Goal: Information Seeking & Learning: Learn about a topic

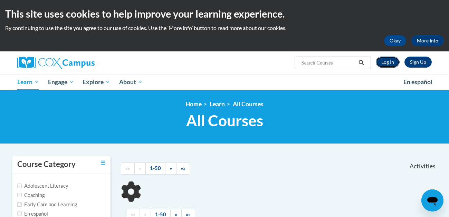
click at [387, 64] on link "Log In" at bounding box center [388, 62] width 24 height 11
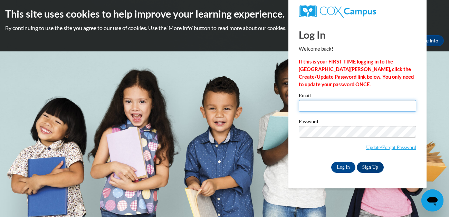
click at [310, 107] on input "Email" at bounding box center [358, 106] width 118 height 12
type input "taylor_marisa@bellsouth.net"
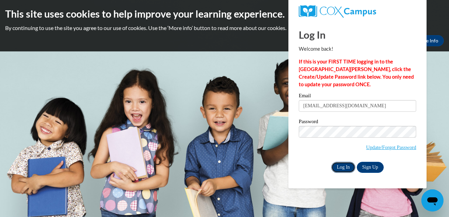
click at [340, 165] on input "Log In" at bounding box center [343, 167] width 24 height 11
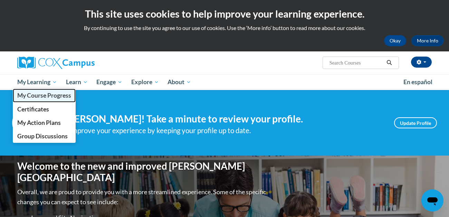
click at [54, 99] on span "My Course Progress" at bounding box center [44, 95] width 54 height 7
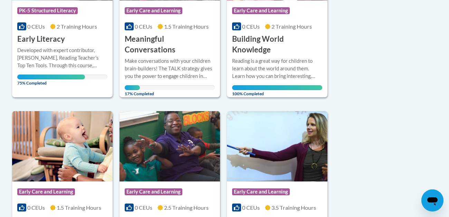
scroll to position [238, 0]
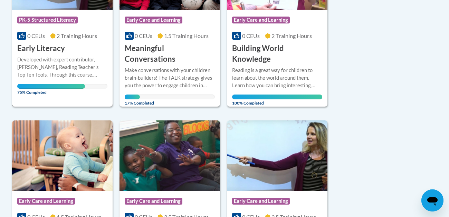
click at [54, 75] on div "Developed with expert contributor, Dr. Deborah Glaser, Reading Teacher's Top Te…" at bounding box center [62, 67] width 90 height 23
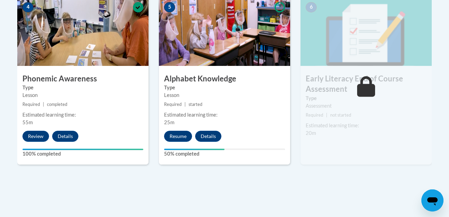
scroll to position [428, 0]
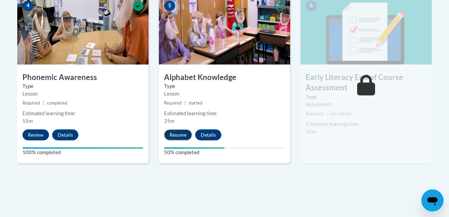
click at [179, 133] on button "Resume" at bounding box center [178, 135] width 28 height 11
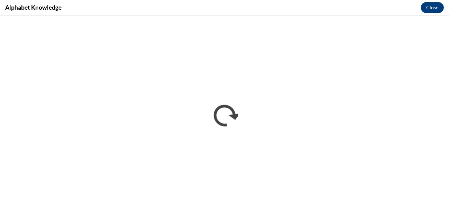
scroll to position [0, 0]
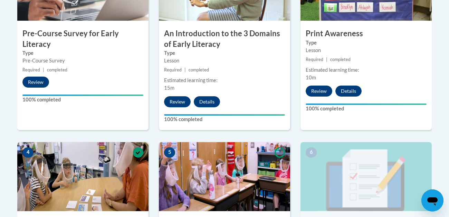
scroll to position [430, 0]
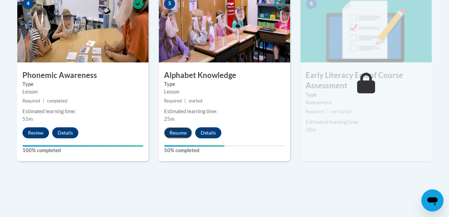
click at [185, 132] on button "Resume" at bounding box center [178, 133] width 28 height 11
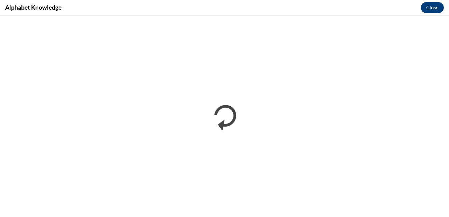
scroll to position [0, 0]
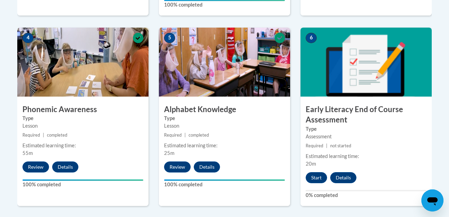
scroll to position [418, 0]
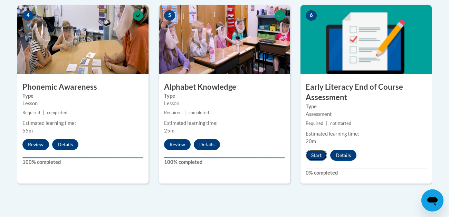
click at [319, 159] on button "Start" at bounding box center [316, 155] width 21 height 11
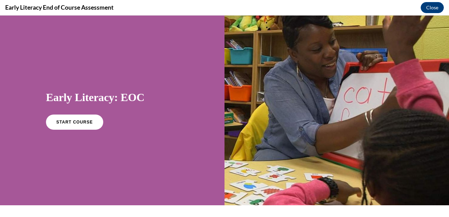
scroll to position [0, 0]
click at [319, 159] on div at bounding box center [337, 111] width 225 height 190
click at [84, 125] on link "START COURSE" at bounding box center [75, 122] width 60 height 16
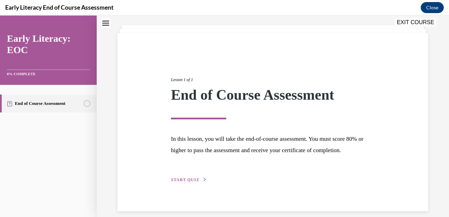
scroll to position [42, 0]
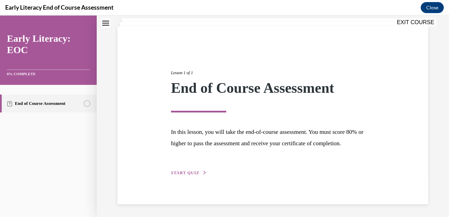
click at [179, 172] on span "START QUIZ" at bounding box center [185, 173] width 28 height 5
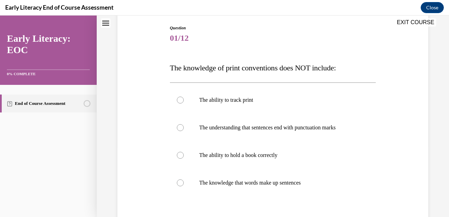
scroll to position [72, 0]
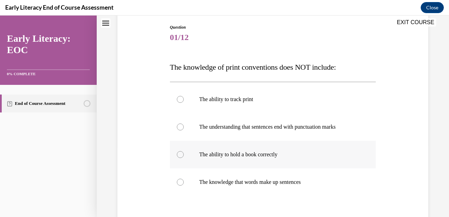
click at [178, 153] on div at bounding box center [180, 154] width 7 height 7
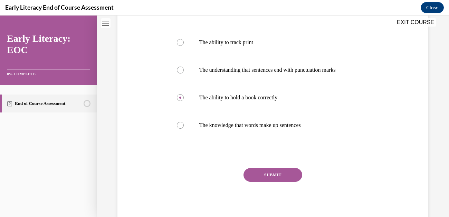
scroll to position [137, 0]
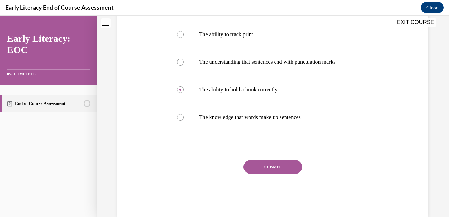
click at [283, 165] on button "SUBMIT" at bounding box center [273, 167] width 59 height 14
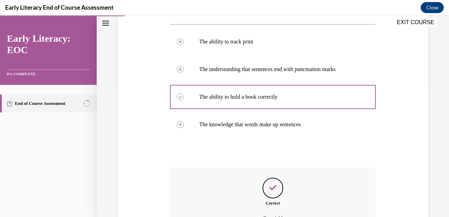
scroll to position [206, 0]
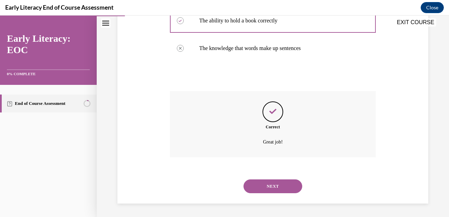
click at [265, 187] on button "NEXT" at bounding box center [273, 187] width 59 height 14
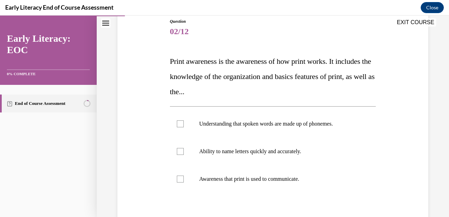
scroll to position [83, 0]
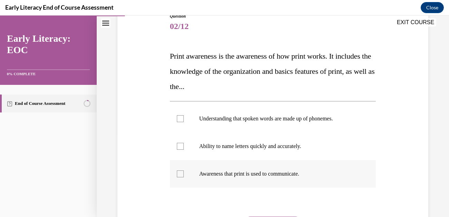
click at [181, 173] on div at bounding box center [180, 174] width 7 height 7
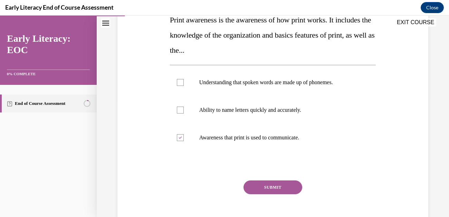
scroll to position [124, 0]
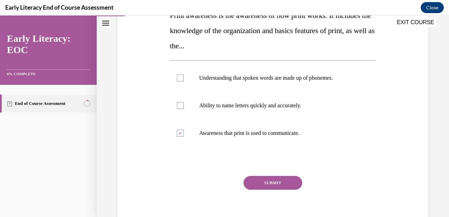
click at [287, 182] on button "SUBMIT" at bounding box center [273, 183] width 59 height 14
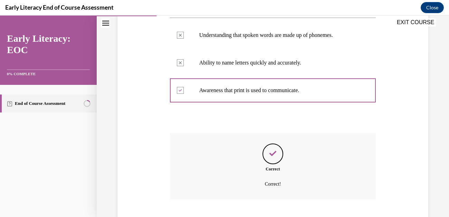
scroll to position [209, 0]
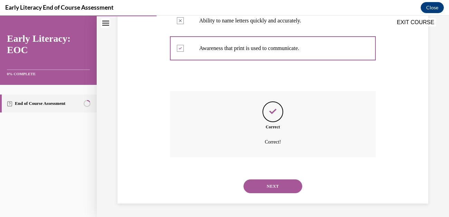
click at [271, 189] on button "NEXT" at bounding box center [273, 187] width 59 height 14
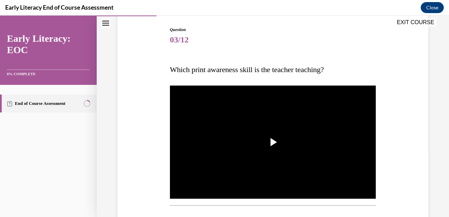
scroll to position [70, 0]
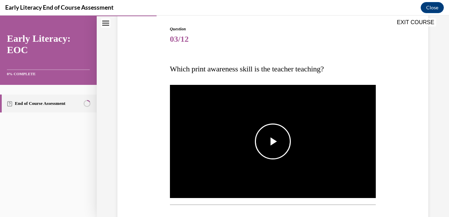
click at [273, 142] on span "Video player" at bounding box center [273, 142] width 0 height 0
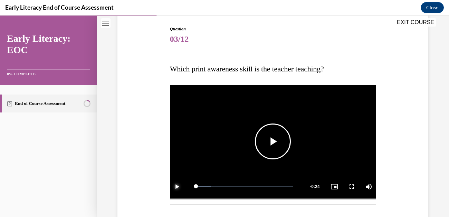
click at [177, 187] on span "Video player" at bounding box center [177, 187] width 14 height 0
click at [176, 187] on span "Video player" at bounding box center [177, 187] width 14 height 0
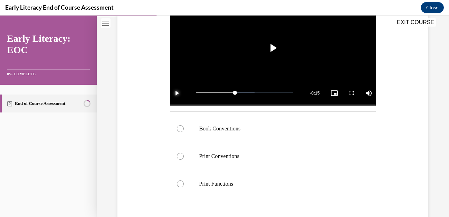
scroll to position [165, 0]
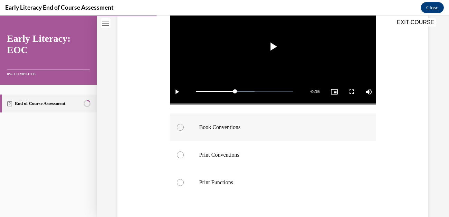
click at [183, 125] on div at bounding box center [273, 128] width 206 height 28
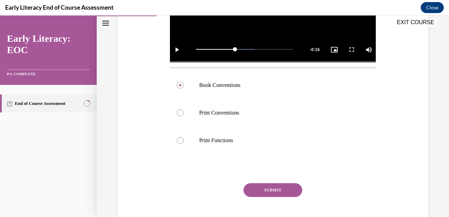
scroll to position [244, 0]
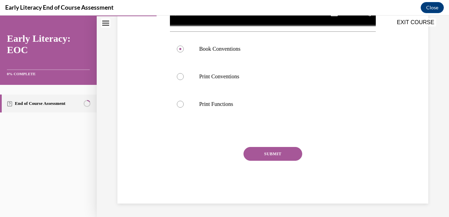
click at [280, 152] on button "SUBMIT" at bounding box center [273, 154] width 59 height 14
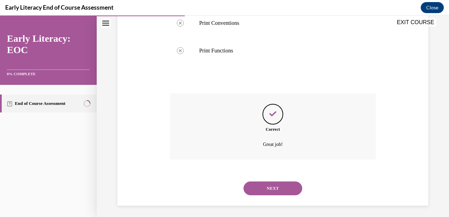
scroll to position [300, 0]
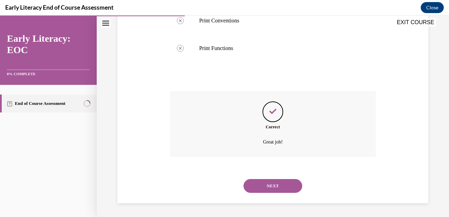
click at [261, 187] on button "NEXT" at bounding box center [273, 186] width 59 height 14
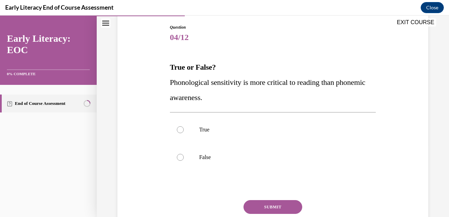
scroll to position [77, 0]
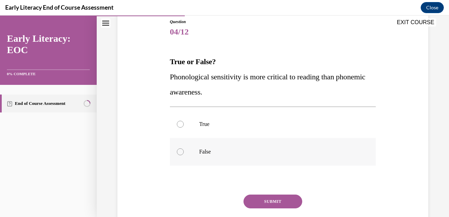
click at [182, 151] on div at bounding box center [180, 152] width 7 height 7
click at [266, 195] on button "SUBMIT" at bounding box center [273, 202] width 59 height 14
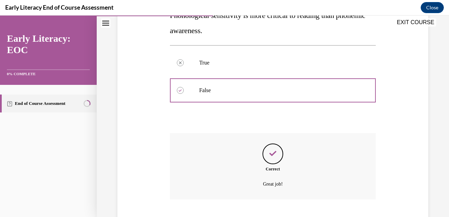
scroll to position [181, 0]
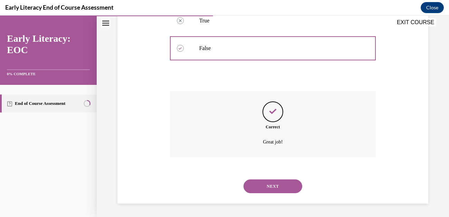
click at [267, 186] on button "NEXT" at bounding box center [273, 187] width 59 height 14
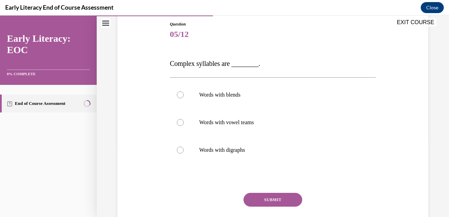
scroll to position [80, 0]
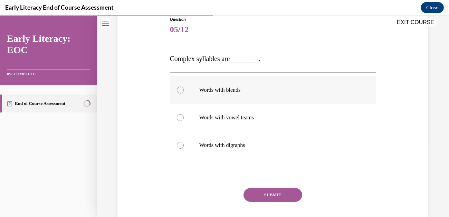
click at [180, 92] on div at bounding box center [180, 90] width 7 height 7
click at [261, 195] on button "SUBMIT" at bounding box center [273, 195] width 59 height 14
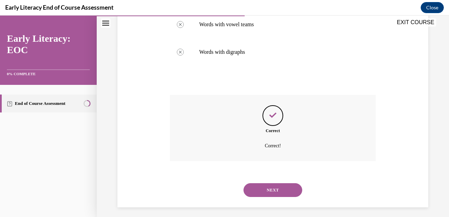
scroll to position [177, 0]
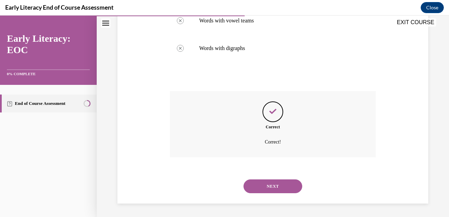
click at [268, 183] on button "NEXT" at bounding box center [273, 187] width 59 height 14
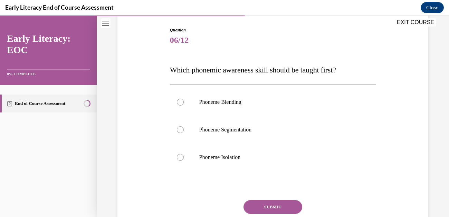
scroll to position [73, 0]
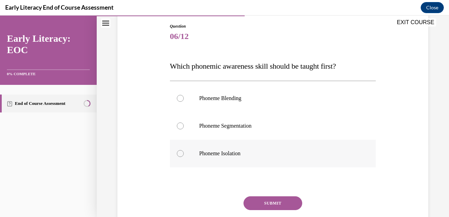
click at [181, 151] on div at bounding box center [180, 153] width 7 height 7
click at [275, 199] on button "SUBMIT" at bounding box center [273, 204] width 59 height 14
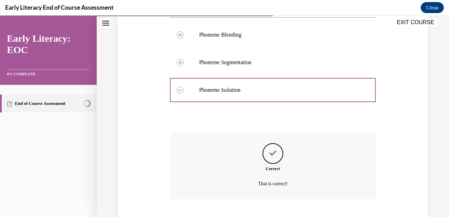
scroll to position [178, 0]
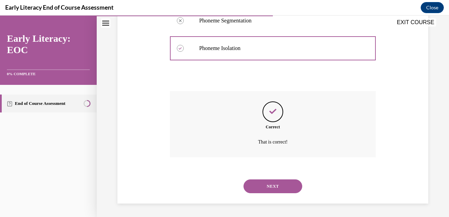
click at [265, 187] on button "NEXT" at bounding box center [273, 187] width 59 height 14
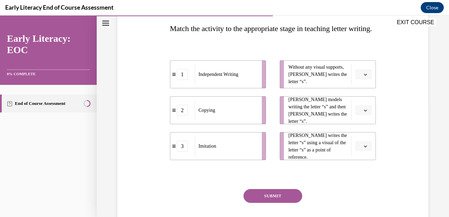
scroll to position [112, 0]
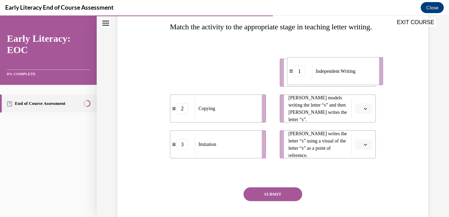
drag, startPoint x: 184, startPoint y: 87, endPoint x: 301, endPoint y: 86, distance: 117.9
click at [301, 77] on div "1" at bounding box center [299, 71] width 11 height 11
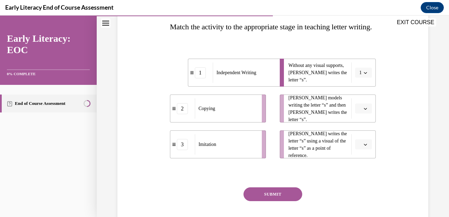
click at [367, 75] on span "button" at bounding box center [365, 72] width 3 height 3
click at [360, 76] on span "1" at bounding box center [360, 72] width 2 height 7
click at [368, 150] on button "button" at bounding box center [363, 145] width 17 height 10
click at [362, 129] on span "2" at bounding box center [361, 131] width 2 height 6
click at [365, 111] on icon "button" at bounding box center [365, 108] width 3 height 3
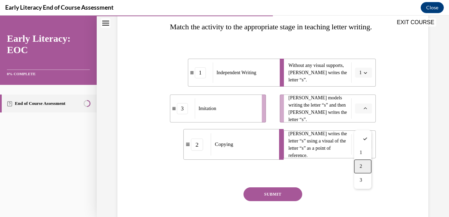
click at [364, 167] on div "2" at bounding box center [362, 167] width 17 height 14
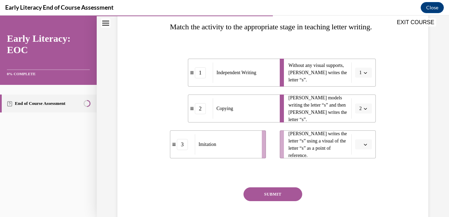
click at [365, 147] on span "button" at bounding box center [365, 144] width 3 height 3
click at [359, 124] on div "2" at bounding box center [362, 130] width 17 height 14
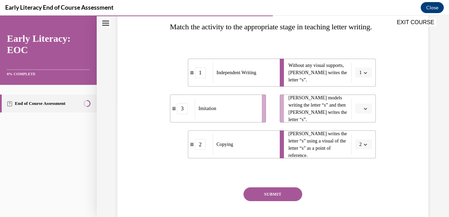
click at [364, 111] on icon "button" at bounding box center [365, 108] width 3 height 3
click at [360, 179] on span "3" at bounding box center [361, 181] width 2 height 6
click at [367, 147] on icon "button" at bounding box center [365, 144] width 3 height 3
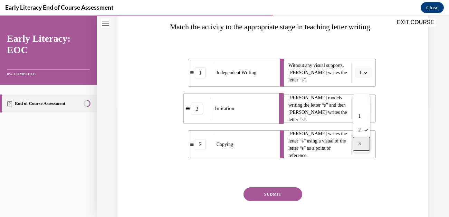
click at [362, 145] on div "3" at bounding box center [361, 144] width 17 height 14
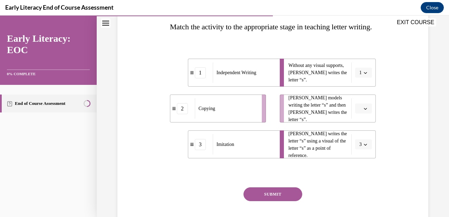
click at [366, 111] on icon "button" at bounding box center [365, 108] width 3 height 3
click at [361, 168] on span "2" at bounding box center [361, 167] width 2 height 6
click at [278, 202] on button "SUBMIT" at bounding box center [273, 195] width 59 height 14
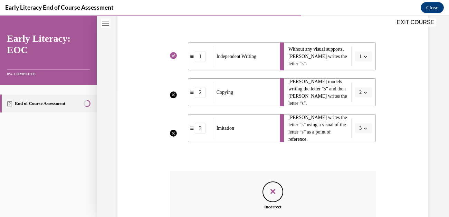
scroll to position [127, 0]
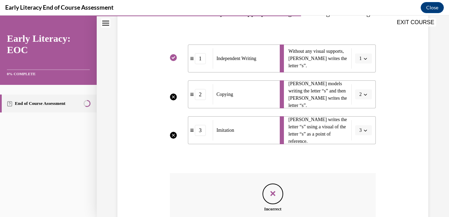
click at [367, 109] on li "Mr. Brown models writing the letter “s” and then Tina writes the letter “s”. 2" at bounding box center [328, 95] width 96 height 28
click at [364, 109] on li "Mr. Brown models writing the letter “s” and then Tina writes the letter “s”. 2" at bounding box center [328, 95] width 96 height 28
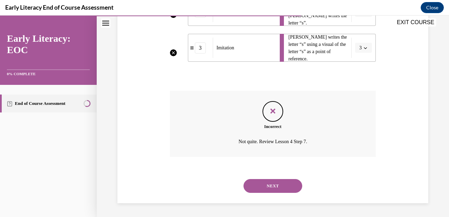
scroll to position [224, 0]
click at [281, 189] on button "NEXT" at bounding box center [273, 186] width 59 height 14
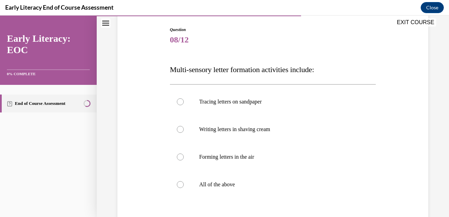
scroll to position [75, 0]
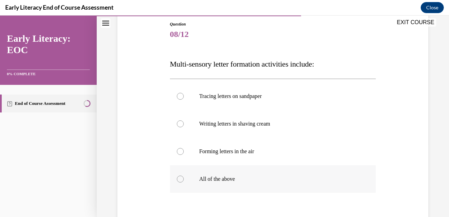
click at [180, 178] on div at bounding box center [180, 179] width 7 height 7
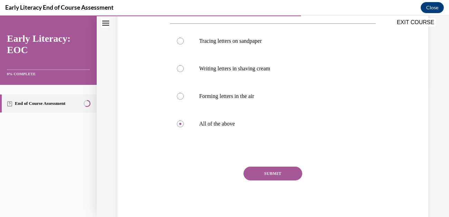
scroll to position [135, 0]
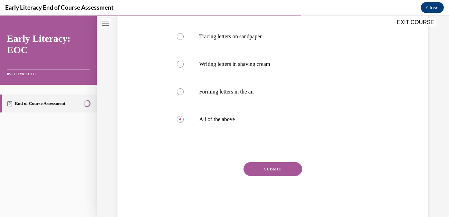
click at [268, 168] on button "SUBMIT" at bounding box center [273, 169] width 59 height 14
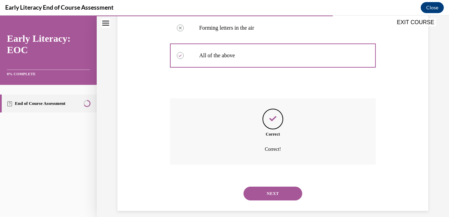
scroll to position [206, 0]
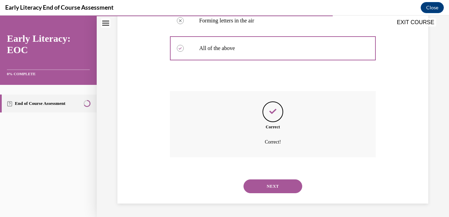
click at [275, 189] on button "NEXT" at bounding box center [273, 187] width 59 height 14
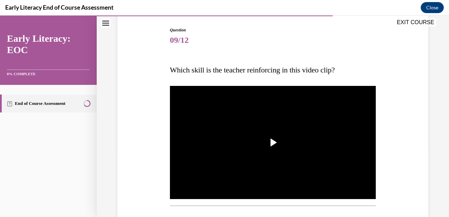
scroll to position [70, 0]
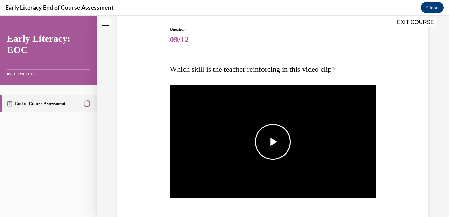
click at [273, 142] on span "Video player" at bounding box center [273, 142] width 0 height 0
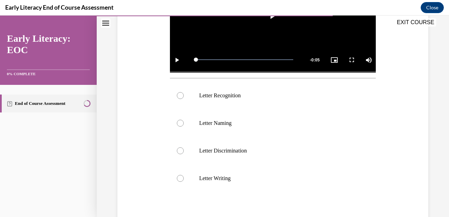
scroll to position [198, 0]
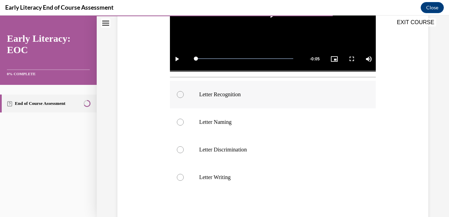
click at [179, 94] on div at bounding box center [180, 94] width 7 height 7
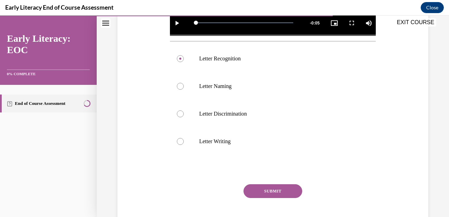
scroll to position [235, 0]
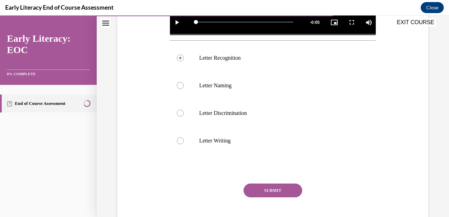
click at [257, 189] on button "SUBMIT" at bounding box center [273, 191] width 59 height 14
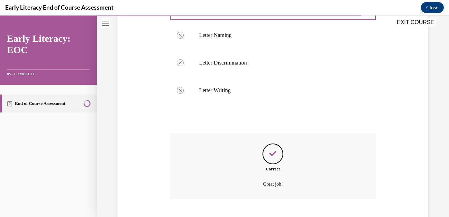
scroll to position [327, 0]
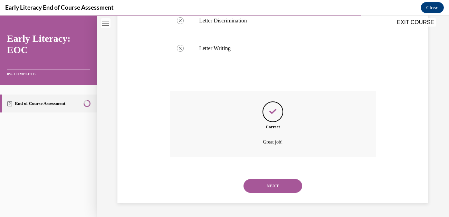
click at [272, 187] on button "NEXT" at bounding box center [273, 186] width 59 height 14
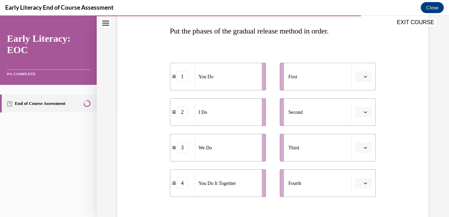
scroll to position [110, 0]
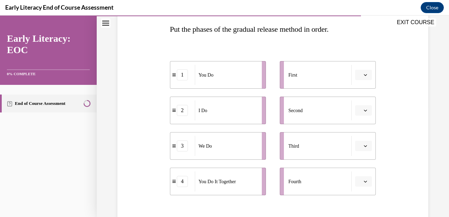
click at [366, 112] on icon "button" at bounding box center [365, 111] width 3 height 2
click at [360, 138] on span "1" at bounding box center [361, 140] width 2 height 6
click at [368, 75] on span "button" at bounding box center [365, 75] width 5 height 5
click at [361, 100] on div "1" at bounding box center [362, 104] width 17 height 14
drag, startPoint x: 178, startPoint y: 110, endPoint x: 203, endPoint y: 72, distance: 45.7
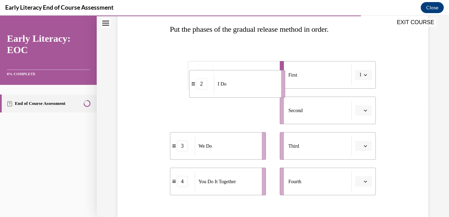
click at [203, 72] on li "2 I Do" at bounding box center [237, 84] width 96 height 28
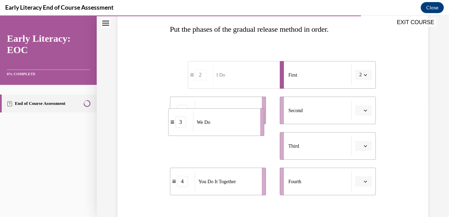
drag, startPoint x: 207, startPoint y: 151, endPoint x: 206, endPoint y: 123, distance: 28.0
click at [206, 123] on div "We Do" at bounding box center [224, 122] width 63 height 20
drag, startPoint x: 186, startPoint y: 152, endPoint x: 183, endPoint y: 120, distance: 32.3
click at [183, 131] on div "3" at bounding box center [181, 136] width 25 height 11
drag, startPoint x: 373, startPoint y: 110, endPoint x: 364, endPoint y: 114, distance: 9.8
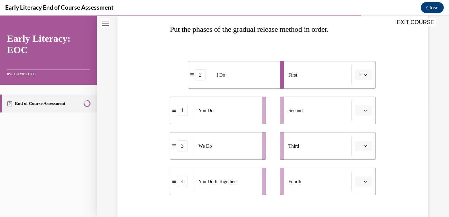
click at [364, 114] on li "Second" at bounding box center [328, 111] width 96 height 28
drag, startPoint x: 365, startPoint y: 108, endPoint x: 356, endPoint y: 118, distance: 13.9
click at [356, 118] on li "Second" at bounding box center [328, 111] width 96 height 28
click at [363, 111] on span "button" at bounding box center [365, 110] width 5 height 5
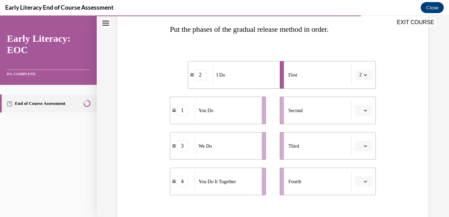
click at [363, 111] on span "button" at bounding box center [365, 110] width 5 height 5
click at [358, 168] on div "3" at bounding box center [362, 168] width 17 height 14
drag, startPoint x: 365, startPoint y: 148, endPoint x: 365, endPoint y: 143, distance: 5.2
click at [365, 144] on span "button" at bounding box center [365, 145] width 3 height 3
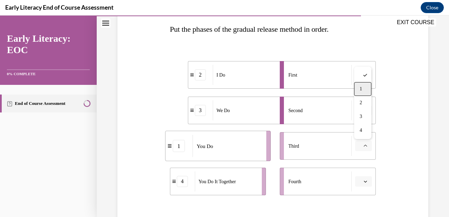
drag, startPoint x: 365, startPoint y: 143, endPoint x: 356, endPoint y: 93, distance: 50.7
click at [356, 93] on div "SKIP TO LESSON EXIT COURSE Early Literacy: EOC 0% COMPLETE End of Course Assess…" at bounding box center [224, 117] width 449 height 202
click at [368, 145] on span "button" at bounding box center [365, 146] width 5 height 5
click at [360, 91] on span "1" at bounding box center [361, 89] width 2 height 6
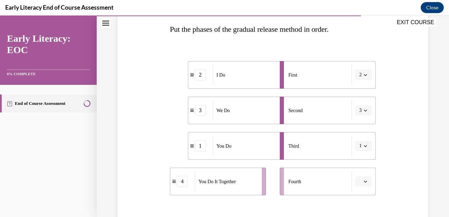
click at [366, 183] on icon "button" at bounding box center [365, 182] width 3 height 2
click at [358, 128] on div "1" at bounding box center [362, 125] width 17 height 14
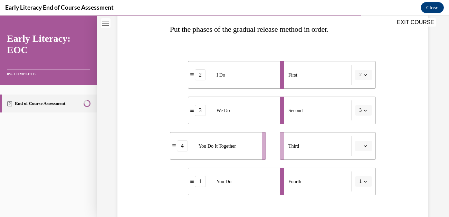
click at [365, 146] on icon "button" at bounding box center [365, 145] width 3 height 3
click at [362, 129] on span "4" at bounding box center [361, 131] width 2 height 6
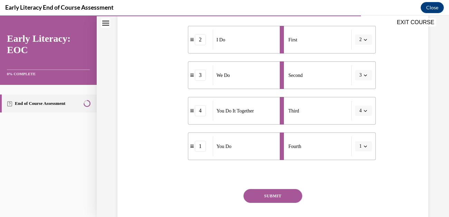
scroll to position [187, 0]
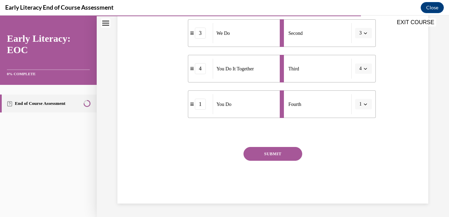
click at [276, 154] on button "SUBMIT" at bounding box center [273, 154] width 59 height 14
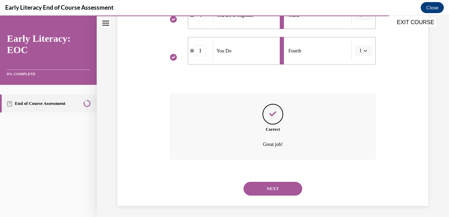
scroll to position [243, 0]
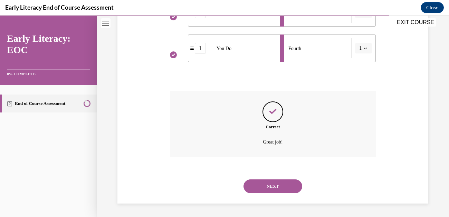
click at [272, 184] on button "NEXT" at bounding box center [273, 187] width 59 height 14
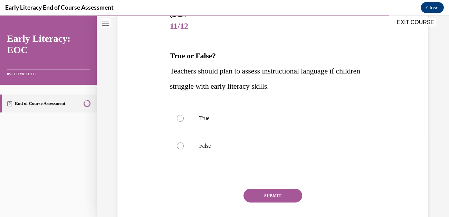
scroll to position [86, 0]
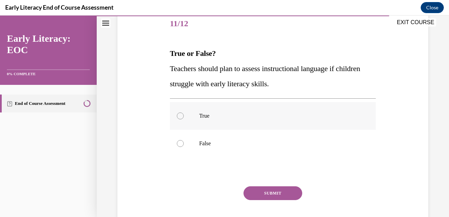
click at [179, 119] on div at bounding box center [180, 116] width 7 height 7
click at [279, 192] on button "SUBMIT" at bounding box center [273, 194] width 59 height 14
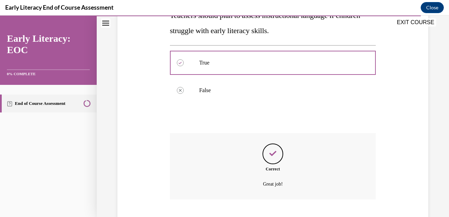
scroll to position [181, 0]
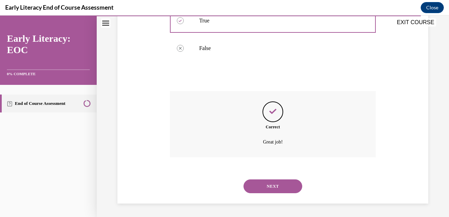
click at [275, 188] on button "NEXT" at bounding box center [273, 187] width 59 height 14
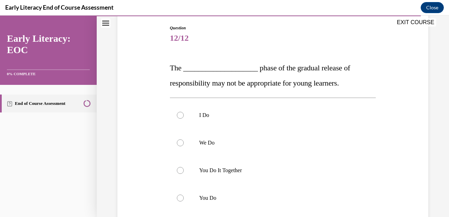
scroll to position [74, 0]
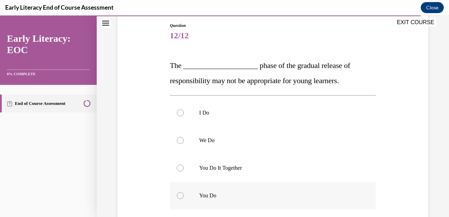
click at [184, 193] on div at bounding box center [273, 196] width 206 height 28
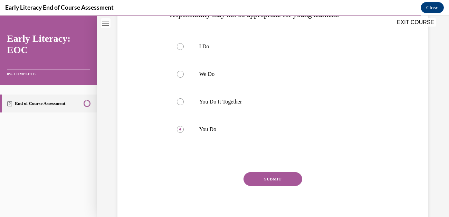
scroll to position [146, 0]
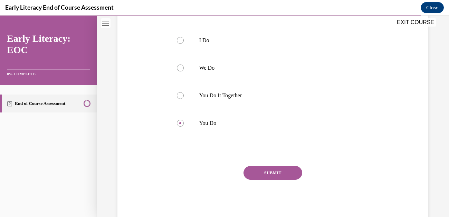
click at [277, 172] on button "SUBMIT" at bounding box center [273, 173] width 59 height 14
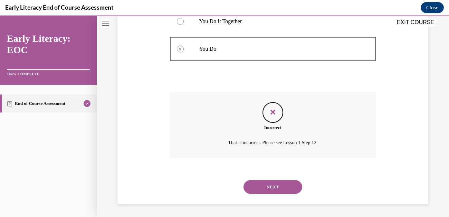
scroll to position [221, 0]
click at [272, 183] on button "NEXT" at bounding box center [273, 187] width 59 height 14
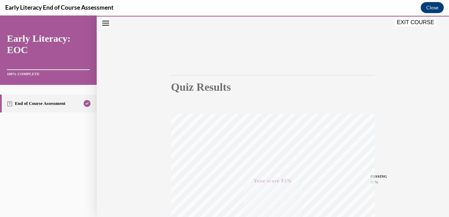
scroll to position [19, 0]
click at [406, 24] on button "EXIT COURSE" at bounding box center [415, 22] width 41 height 8
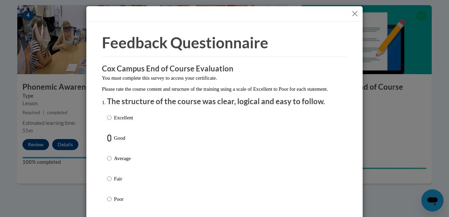
click at [109, 142] on input "Good" at bounding box center [109, 138] width 4 height 8
radio input "true"
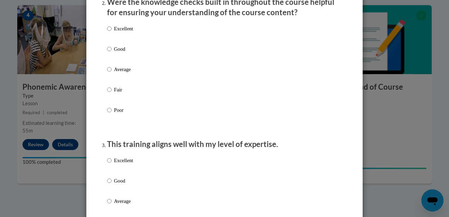
scroll to position [234, 0]
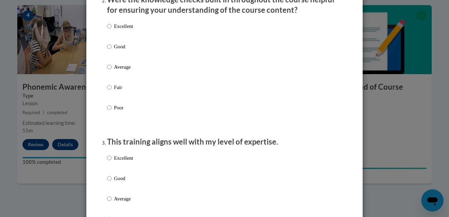
drag, startPoint x: 449, startPoint y: 18, endPoint x: 448, endPoint y: 53, distance: 35.3
click at [448, 53] on div "Feedback Questionnaire Rate Course Comments Cox Campus End of Course Evaluation…" at bounding box center [224, 108] width 449 height 217
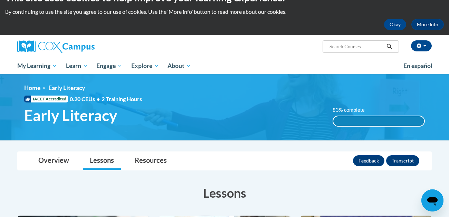
scroll to position [18, 0]
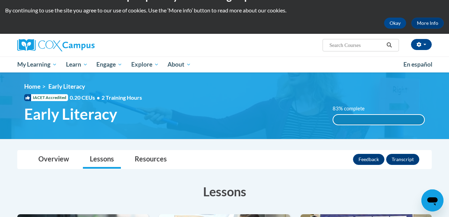
click at [362, 123] on div "83% complete" at bounding box center [379, 120] width 91 height 10
click at [365, 162] on button "Feedback" at bounding box center [368, 159] width 31 height 11
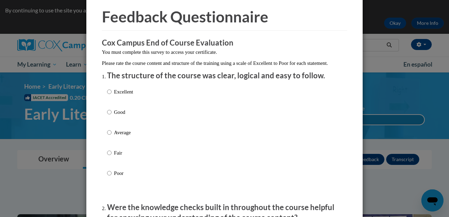
scroll to position [28, 0]
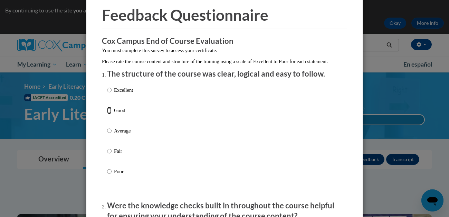
click at [109, 114] on input "Good" at bounding box center [109, 111] width 4 height 8
radio input "true"
click at [107, 127] on input "Average" at bounding box center [109, 131] width 4 height 8
radio input "true"
click at [107, 148] on input "Fair" at bounding box center [109, 152] width 4 height 8
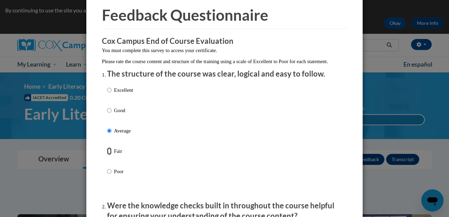
radio input "true"
click at [110, 114] on input "Good" at bounding box center [109, 111] width 4 height 8
radio input "true"
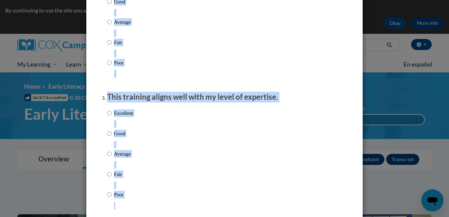
drag, startPoint x: 312, startPoint y: 143, endPoint x: 275, endPoint y: 217, distance: 82.1
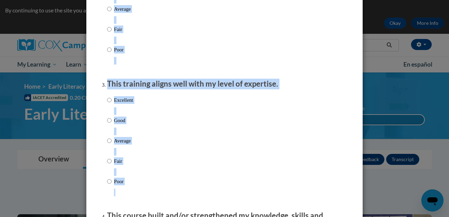
click at [300, 74] on div "Excellent Good Average Fair Poor" at bounding box center [224, 17] width 235 height 113
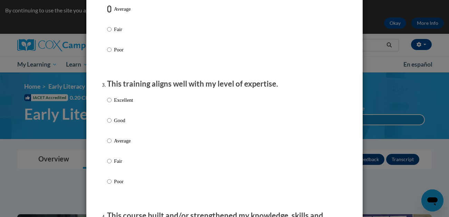
click at [108, 13] on input "Average" at bounding box center [109, 9] width 4 height 8
radio input "true"
click at [107, 124] on input "Good" at bounding box center [109, 121] width 4 height 8
radio input "true"
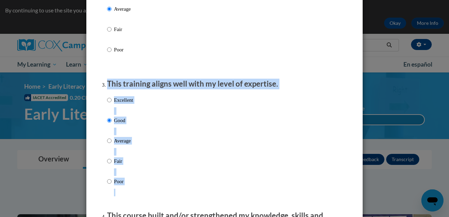
drag, startPoint x: 312, startPoint y: 41, endPoint x: 321, endPoint y: 122, distance: 81.3
click at [320, 70] on div "Excellent Good Average Fair Poor" at bounding box center [224, 17] width 235 height 113
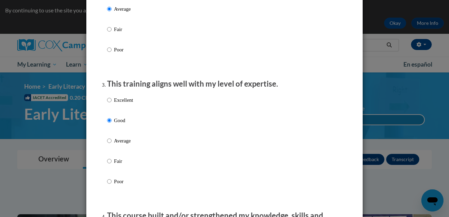
click at [320, 70] on div "Excellent Good Average Fair Poor" at bounding box center [224, 17] width 235 height 113
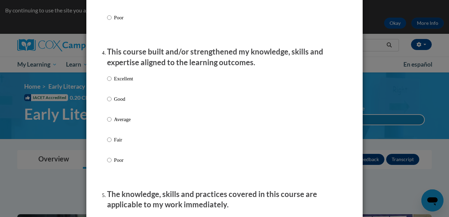
scroll to position [458, 0]
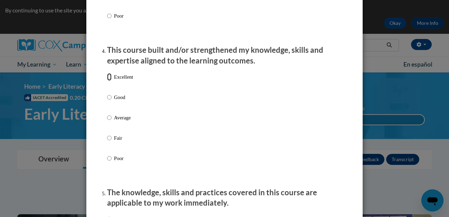
click at [109, 81] on input "Excellent" at bounding box center [109, 77] width 4 height 8
radio input "true"
click at [107, 94] on input "Good" at bounding box center [109, 98] width 4 height 8
radio input "true"
click at [107, 114] on input "Average" at bounding box center [109, 118] width 4 height 8
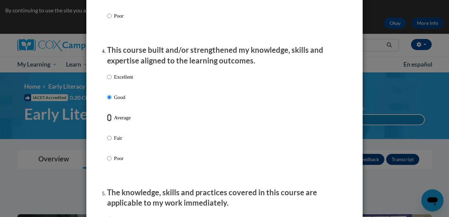
radio input "true"
click at [109, 101] on input "Good" at bounding box center [109, 98] width 4 height 8
radio input "true"
drag, startPoint x: 362, startPoint y: 123, endPoint x: 361, endPoint y: 149, distance: 25.6
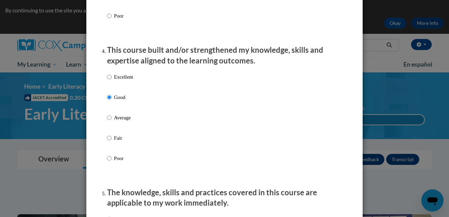
drag, startPoint x: 364, startPoint y: 37, endPoint x: 360, endPoint y: 68, distance: 30.7
click at [360, 68] on div "Feedback Questionnaire Rate Course Comments Cox Campus End of Course Evaluation…" at bounding box center [224, 108] width 449 height 217
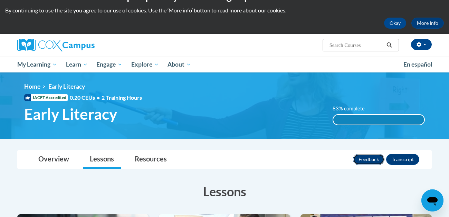
click at [369, 161] on button "Feedback" at bounding box center [368, 159] width 31 height 11
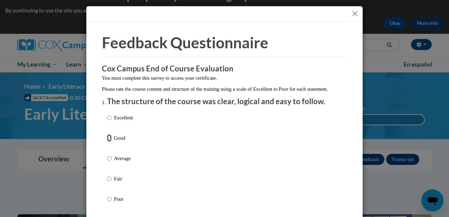
click at [109, 142] on input "Good" at bounding box center [109, 138] width 4 height 8
radio input "true"
click at [107, 155] on input "Average" at bounding box center [109, 159] width 4 height 8
radio input "true"
click at [109, 122] on input "Excellent" at bounding box center [109, 118] width 4 height 8
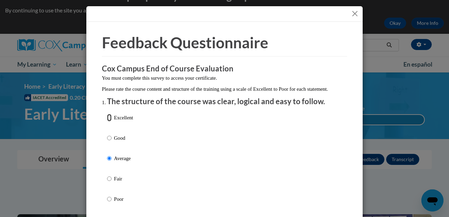
radio input "true"
click at [108, 142] on input "Good" at bounding box center [109, 138] width 4 height 8
radio input "true"
click at [107, 155] on input "Average" at bounding box center [109, 159] width 4 height 8
radio input "true"
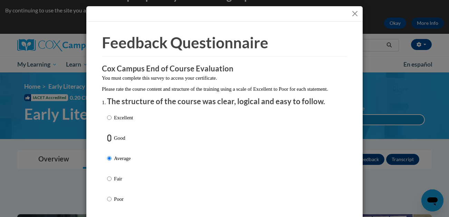
click at [108, 142] on input "Good" at bounding box center [109, 138] width 4 height 8
radio input "true"
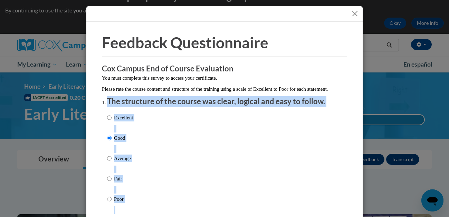
drag, startPoint x: 362, startPoint y: 102, endPoint x: 359, endPoint y: 145, distance: 43.6
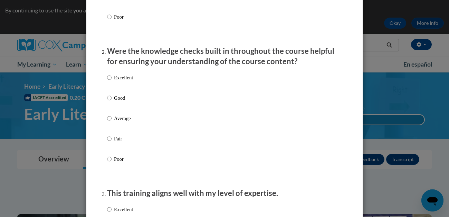
scroll to position [213, 0]
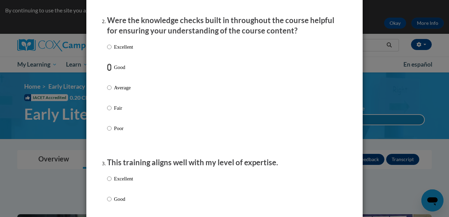
click at [111, 71] on input "Good" at bounding box center [109, 68] width 4 height 8
radio input "true"
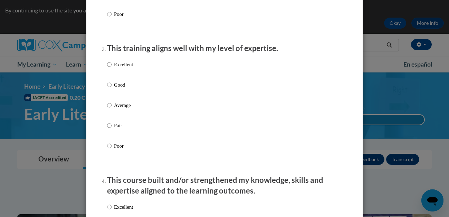
scroll to position [345, 0]
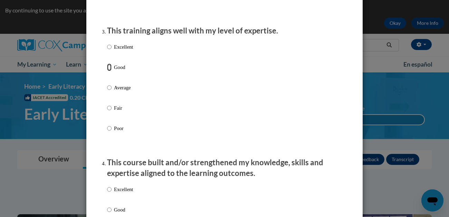
click at [109, 71] on input "Good" at bounding box center [109, 68] width 4 height 8
radio input "true"
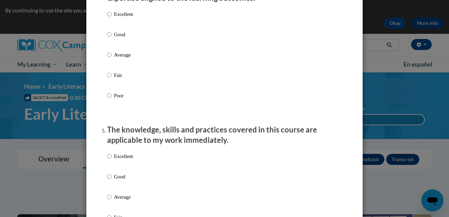
scroll to position [523, 0]
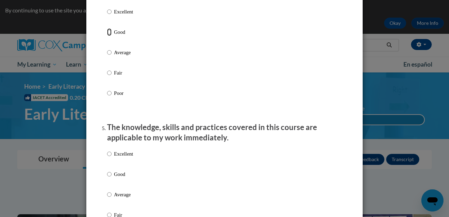
click at [110, 36] on input "Good" at bounding box center [109, 32] width 4 height 8
radio input "true"
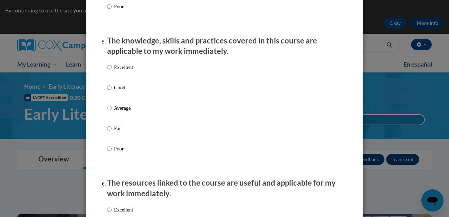
scroll to position [623, 0]
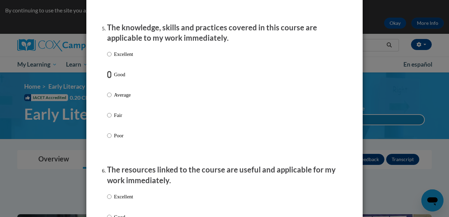
click at [107, 78] on input "Good" at bounding box center [109, 75] width 4 height 8
radio input "true"
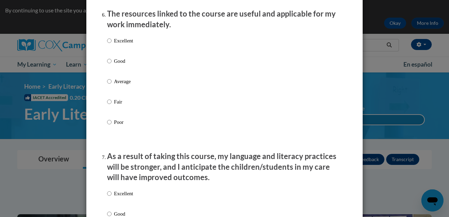
scroll to position [792, 0]
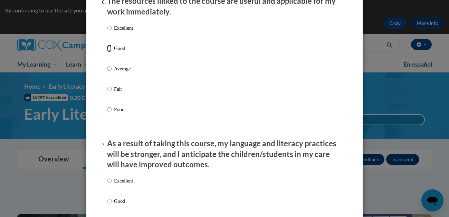
click at [108, 52] on input "Good" at bounding box center [109, 49] width 4 height 8
radio input "true"
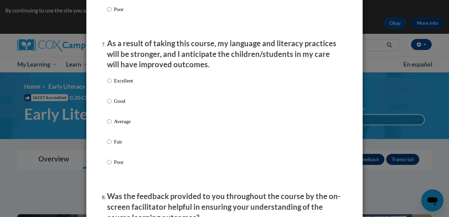
scroll to position [895, 0]
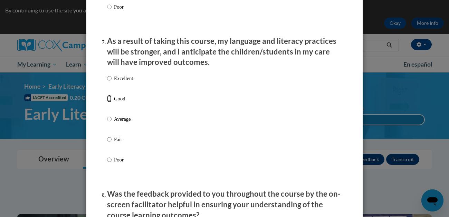
click at [109, 103] on input "Good" at bounding box center [109, 99] width 4 height 8
radio input "true"
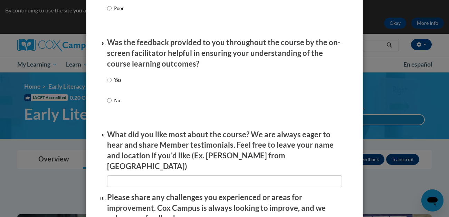
scroll to position [1062, 0]
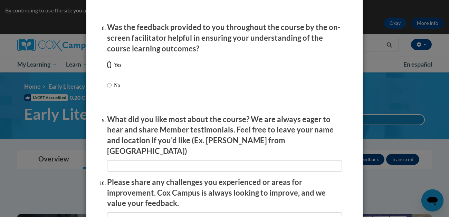
click at [107, 69] on input "Yes" at bounding box center [109, 65] width 4 height 8
radio input "true"
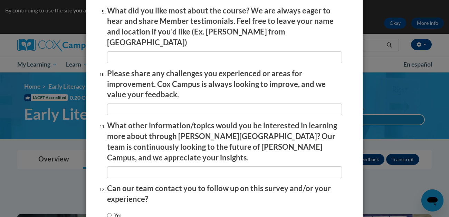
scroll to position [1184, 0]
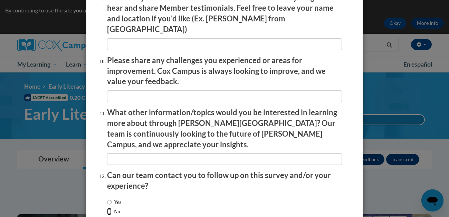
click at [109, 208] on input "No" at bounding box center [109, 212] width 4 height 8
radio input "true"
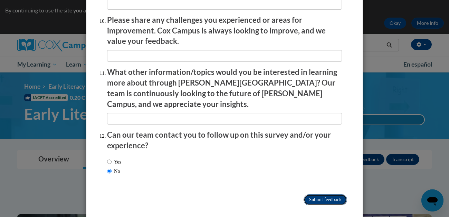
click at [337, 195] on input "Submit feedback" at bounding box center [326, 200] width 44 height 11
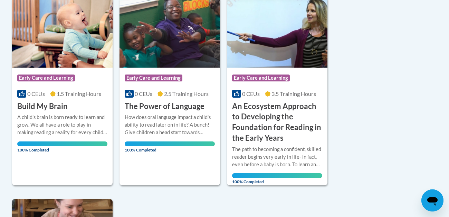
scroll to position [360, 0]
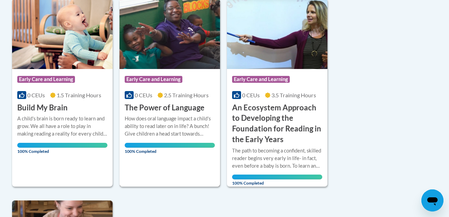
click at [157, 142] on div "How does oral language impact a child's ability to read later on in life? A bun…" at bounding box center [170, 131] width 90 height 33
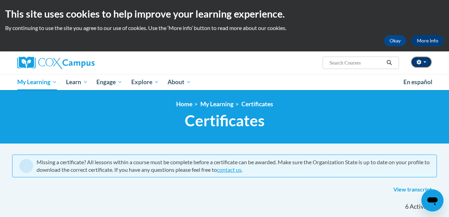
click at [425, 63] on button "button" at bounding box center [421, 62] width 21 height 11
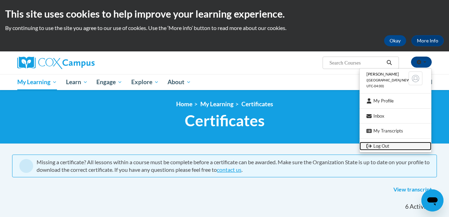
click at [381, 147] on link "Log Out" at bounding box center [396, 146] width 72 height 9
